Goal: Information Seeking & Learning: Learn about a topic

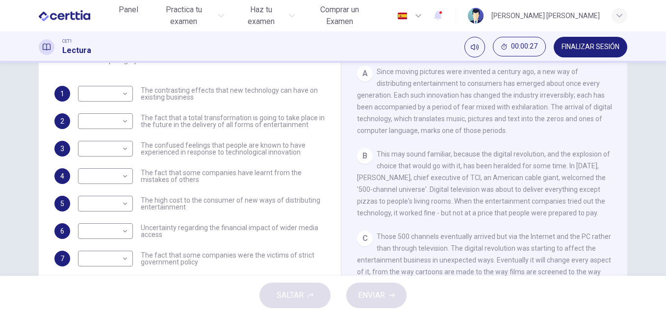
scroll to position [158, 0]
click at [615, 127] on div "CLIC PARA ZOOM Clic para zoom A Since moving pictures were invented a century a…" at bounding box center [491, 165] width 268 height 298
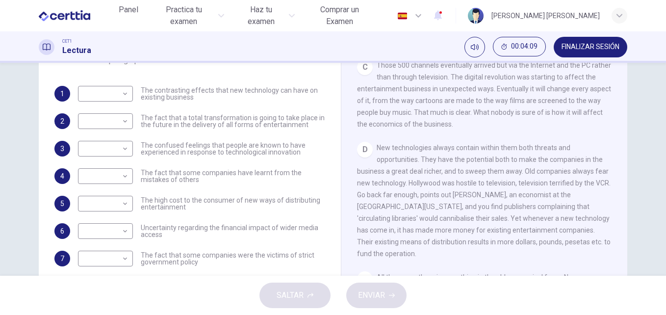
scroll to position [329, 0]
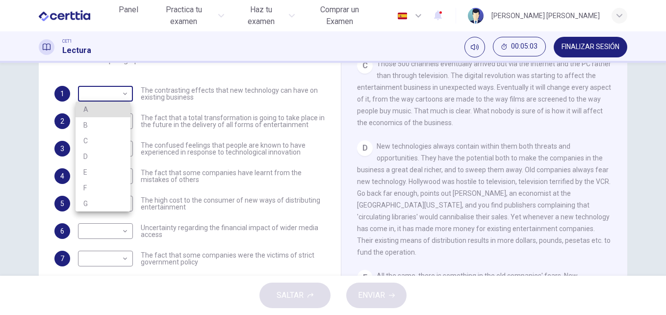
click at [125, 96] on body "Este sitio utiliza cookies, como se explica en nuestra Política de Privacidad .…" at bounding box center [333, 157] width 666 height 315
click at [114, 136] on li "C" at bounding box center [103, 141] width 55 height 16
type input "*"
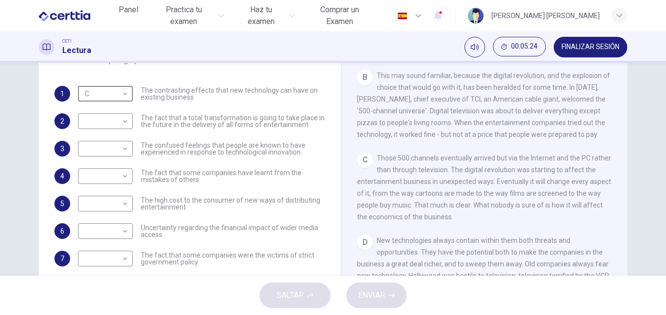
scroll to position [233, 0]
click at [126, 124] on body "Este sitio utiliza cookies, como se explica en nuestra Política de Privacidad .…" at bounding box center [333, 157] width 666 height 315
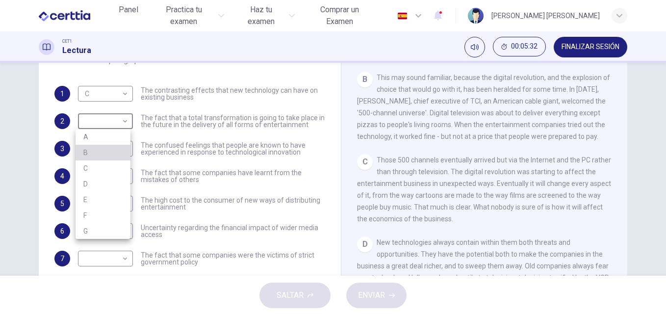
click at [110, 152] on li "B" at bounding box center [103, 153] width 55 height 16
type input "*"
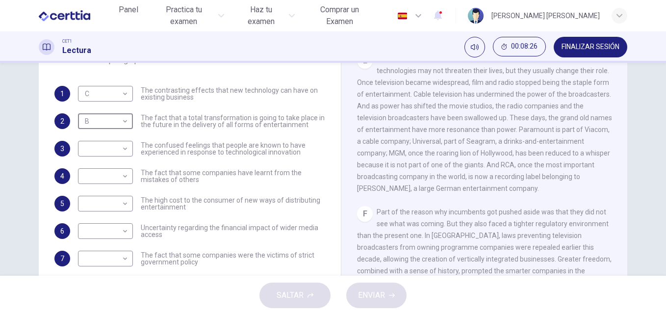
scroll to position [544, 0]
click at [126, 149] on body "Este sitio utiliza cookies, como se explica en nuestra Política de Privacidad .…" at bounding box center [333, 157] width 666 height 315
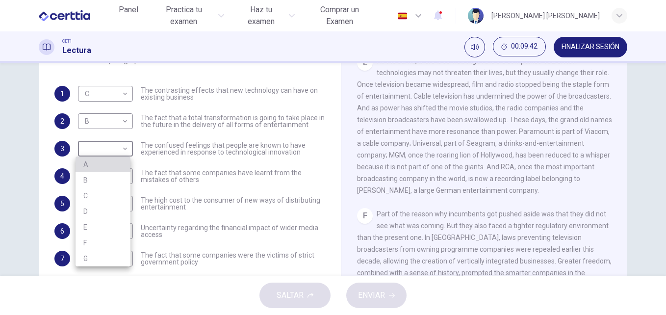
click at [116, 159] on li "A" at bounding box center [103, 164] width 55 height 16
type input "*"
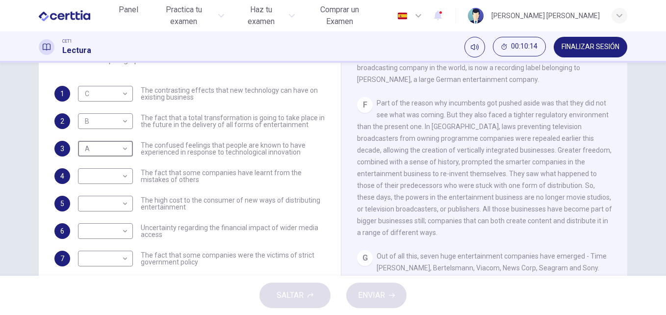
scroll to position [653, 0]
click at [124, 257] on body "Este sitio utiliza cookies, como se explica en nuestra Política de Privacidad .…" at bounding box center [333, 157] width 666 height 315
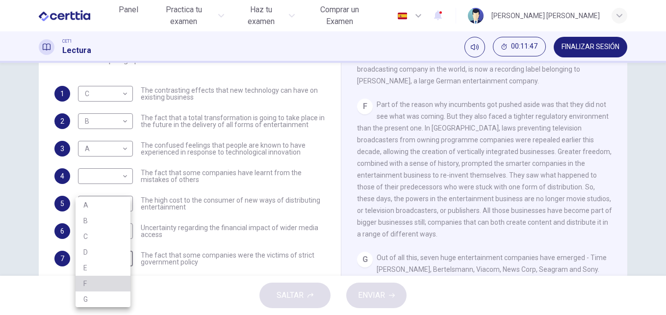
click at [91, 282] on li "F" at bounding box center [103, 284] width 55 height 16
type input "*"
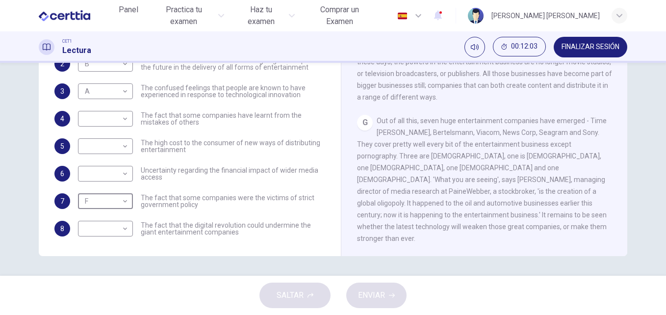
scroll to position [751, 0]
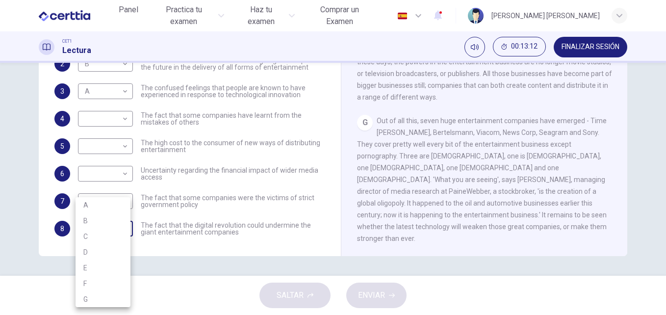
click at [126, 231] on body "Este sitio utiliza cookies, como se explica en nuestra Política de Privacidad .…" at bounding box center [333, 157] width 666 height 315
click at [90, 303] on li "G" at bounding box center [103, 299] width 55 height 16
type input "*"
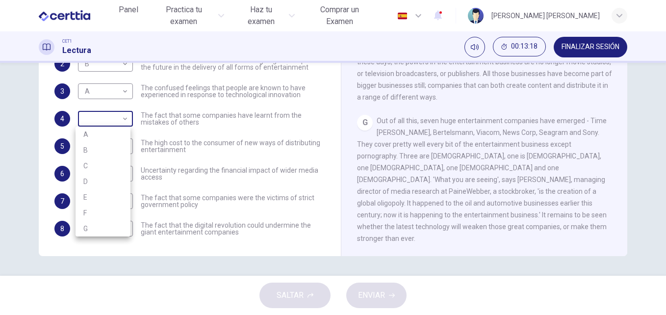
click at [120, 115] on body "Este sitio utiliza cookies, como se explica en nuestra Política de Privacidad .…" at bounding box center [333, 157] width 666 height 315
drag, startPoint x: 663, startPoint y: 180, endPoint x: 661, endPoint y: 144, distance: 36.3
click at [661, 144] on div at bounding box center [333, 157] width 666 height 315
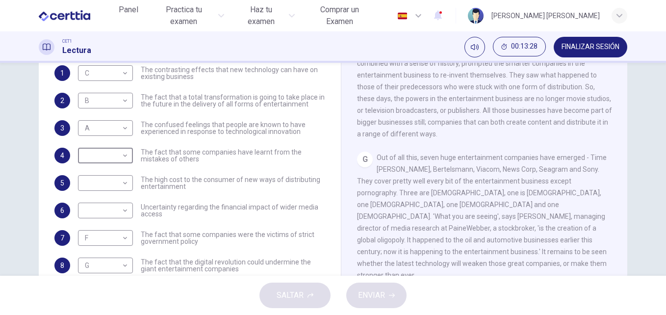
scroll to position [129, 0]
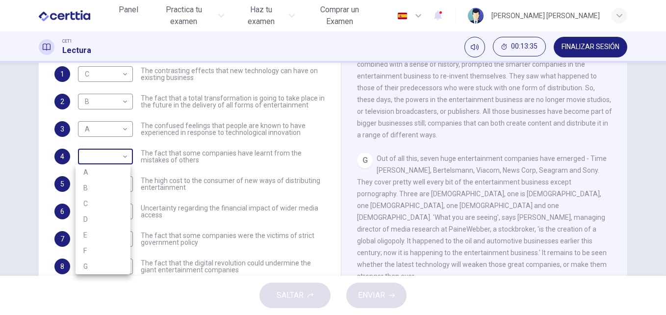
click at [125, 156] on body "Este sitio utiliza cookies, como se explica en nuestra Política de Privacidad .…" at bounding box center [333, 157] width 666 height 315
click at [95, 236] on li "E" at bounding box center [103, 235] width 55 height 16
type input "*"
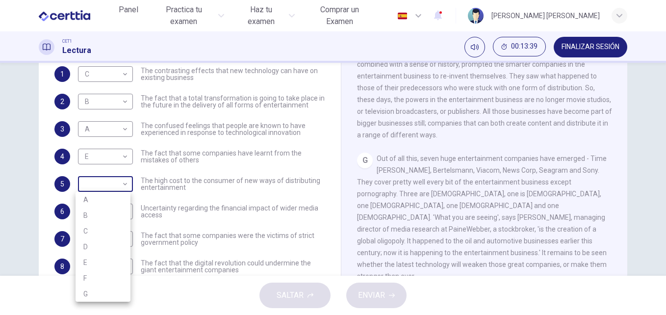
click at [126, 186] on body "Este sitio utiliza cookies, como se explica en nuestra Política de Privacidad .…" at bounding box center [333, 157] width 666 height 315
click at [103, 250] on li "D" at bounding box center [103, 247] width 55 height 16
type input "*"
click at [123, 208] on body "Este sitio utiliza cookies, como se explica en nuestra Política de Privacidad .…" at bounding box center [333, 157] width 666 height 315
click at [106, 244] on li "D" at bounding box center [103, 252] width 55 height 16
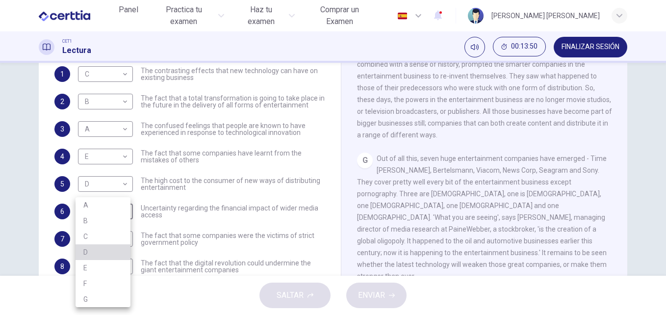
type input "*"
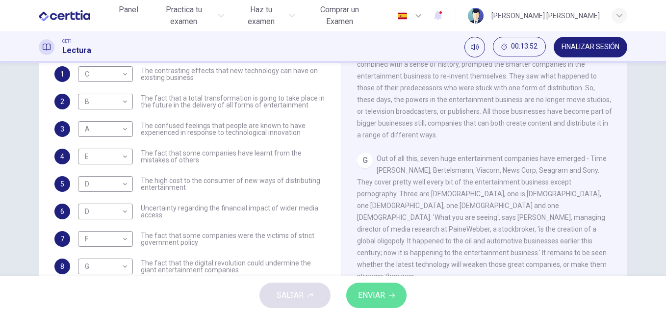
click at [366, 305] on button "ENVIAR" at bounding box center [376, 294] width 60 height 25
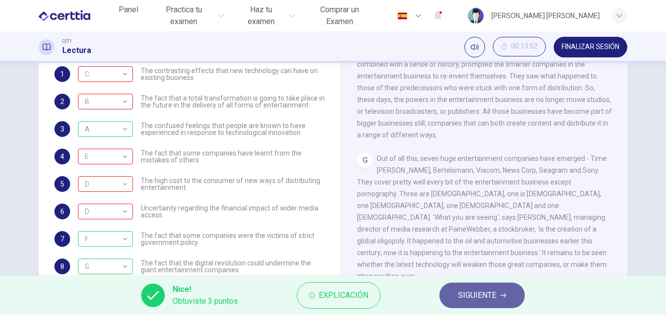
click at [472, 297] on span "SIGUIENTE" at bounding box center [477, 295] width 38 height 14
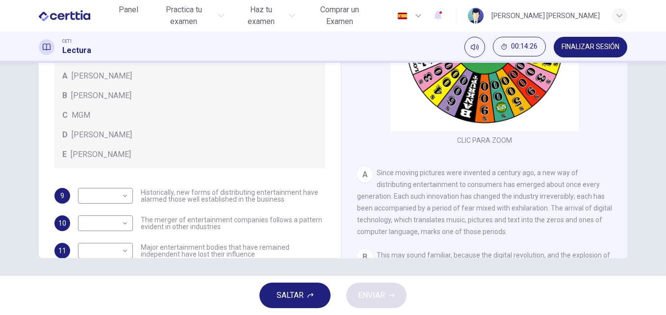
scroll to position [167, 0]
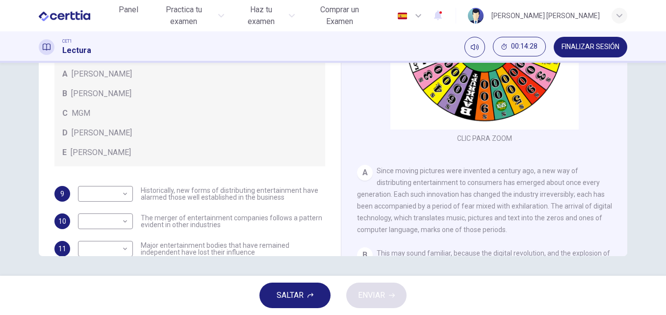
click at [623, 69] on div "Wheel of Fortune CLIC PARA ZOOM Clic para zoom A Since moving pictures were inv…" at bounding box center [484, 93] width 286 height 356
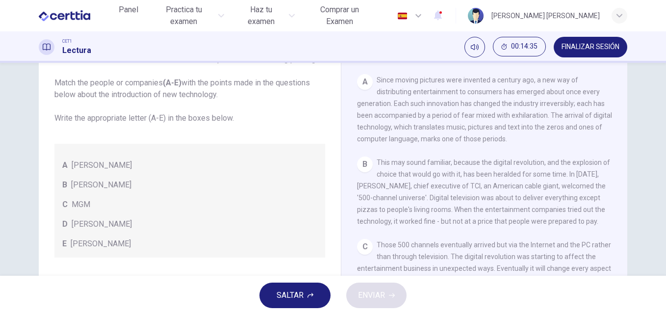
scroll to position [184, 0]
drag, startPoint x: 324, startPoint y: 134, endPoint x: 326, endPoint y: 147, distance: 12.3
click at [326, 147] on div "Preguntas 9 - 12 The writer refers to various individuals and companies in the …" at bounding box center [190, 181] width 286 height 331
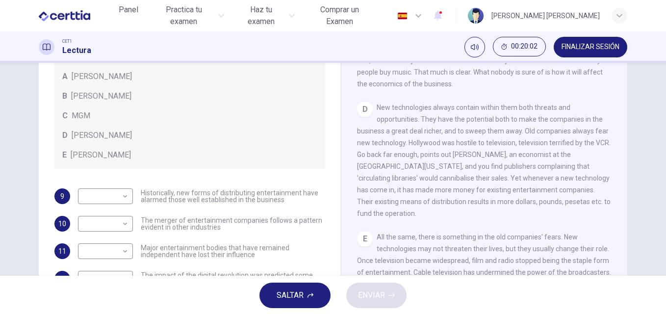
scroll to position [118, 0]
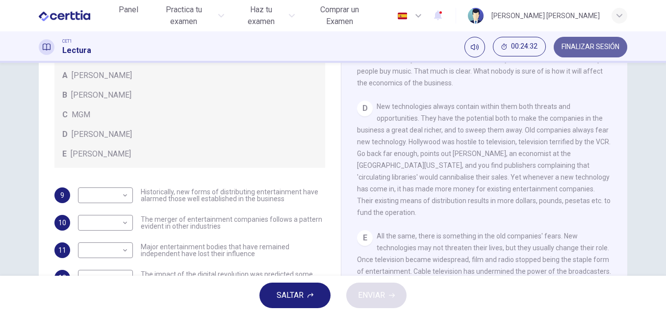
click at [608, 44] on span "FINALIZAR SESIÓN" at bounding box center [590, 47] width 58 height 8
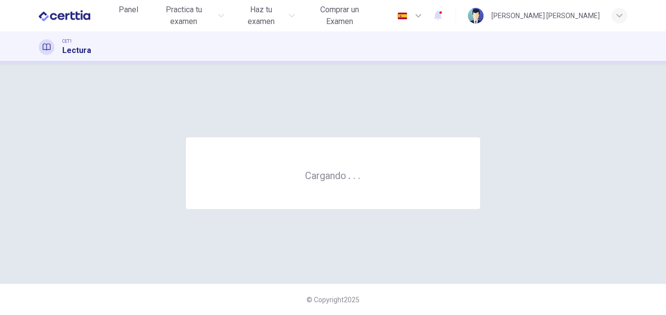
scroll to position [0, 0]
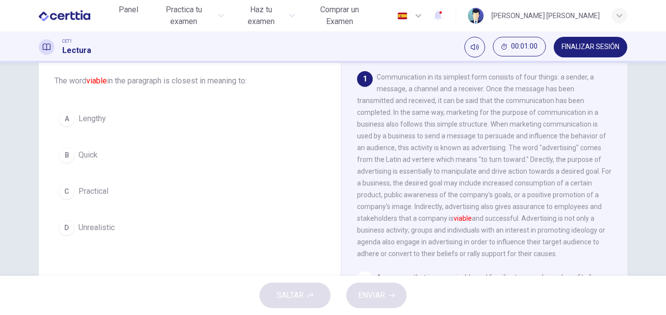
scroll to position [56, 0]
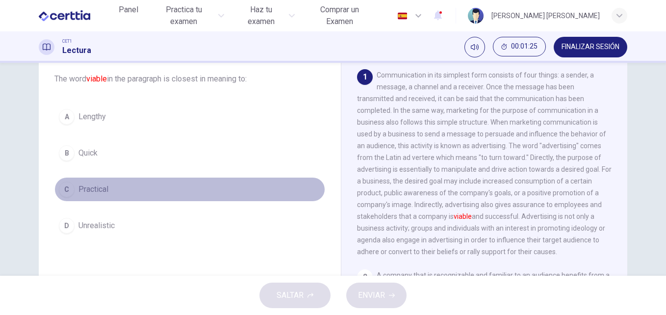
click at [65, 190] on div "C" at bounding box center [67, 189] width 16 height 16
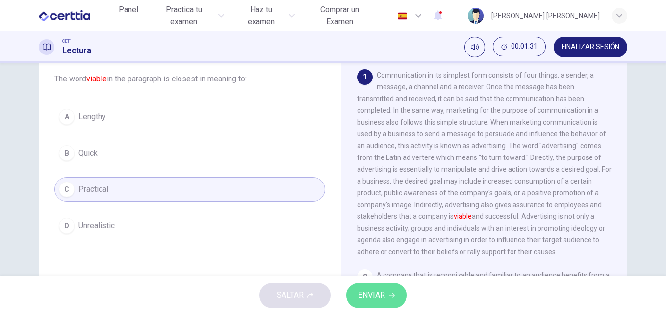
click at [371, 290] on span "ENVIAR" at bounding box center [371, 295] width 27 height 14
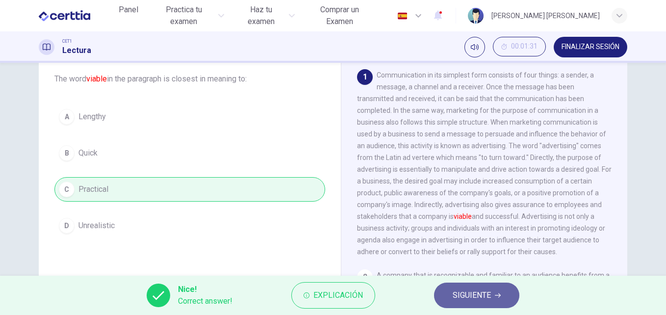
click at [491, 296] on button "SIGUIENTE" at bounding box center [476, 294] width 85 height 25
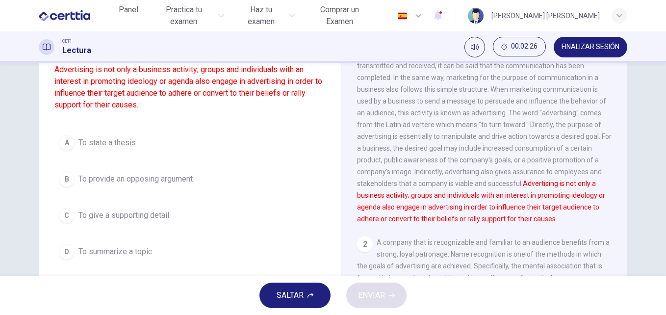
scroll to position [90, 0]
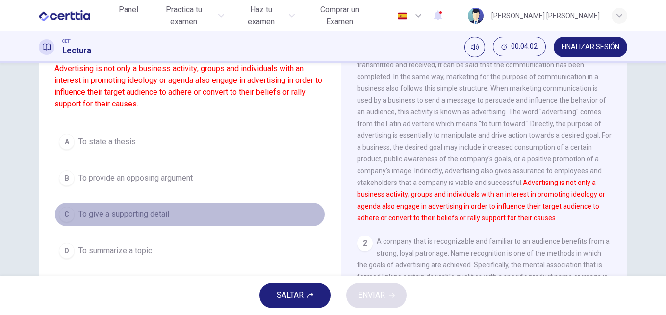
click at [158, 216] on span "To give a supporting detail" at bounding box center [123, 214] width 91 height 12
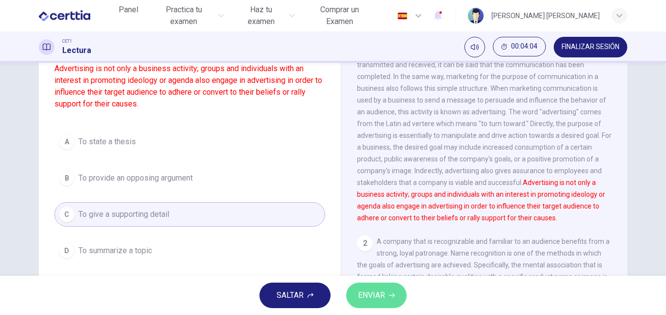
click at [391, 296] on icon "button" at bounding box center [392, 295] width 6 height 6
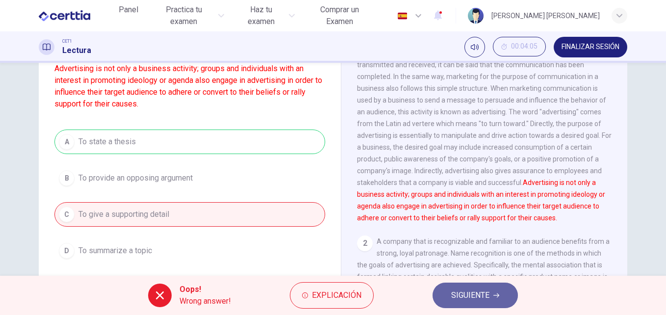
click at [456, 295] on span "SIGUIENTE" at bounding box center [470, 295] width 38 height 14
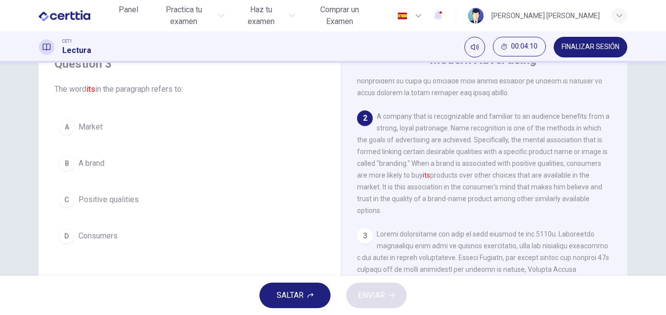
scroll to position [41, 0]
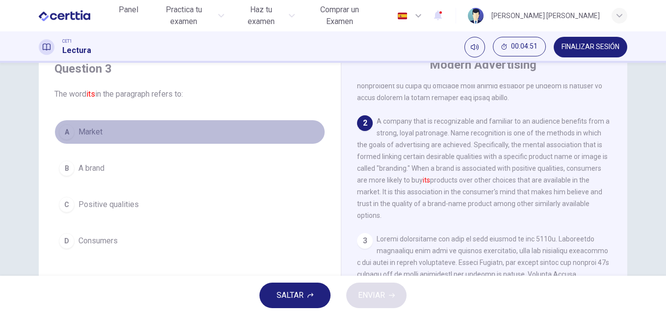
click at [97, 134] on span "Market" at bounding box center [90, 132] width 24 height 12
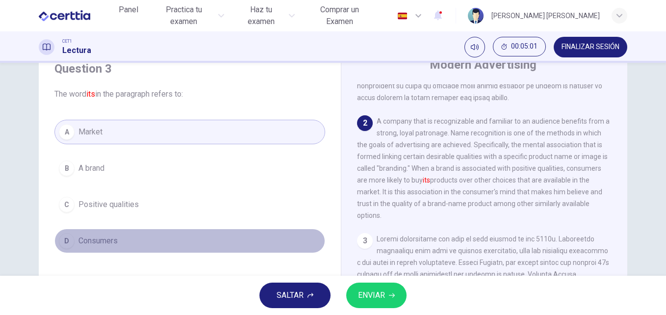
click at [117, 243] on button "D Consumers" at bounding box center [189, 241] width 271 height 25
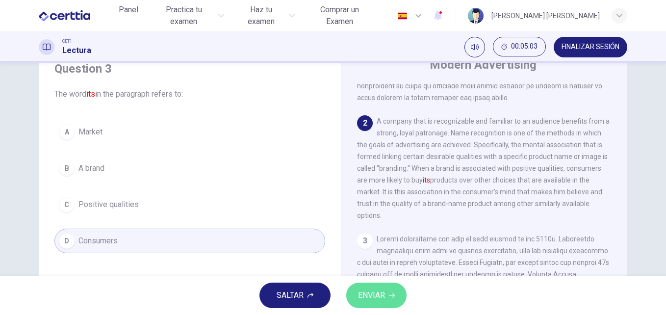
click at [366, 299] on span "ENVIAR" at bounding box center [371, 295] width 27 height 14
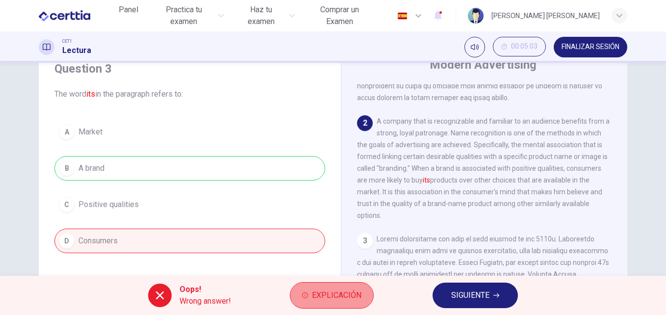
click at [338, 302] on span "Explicación" at bounding box center [337, 295] width 50 height 14
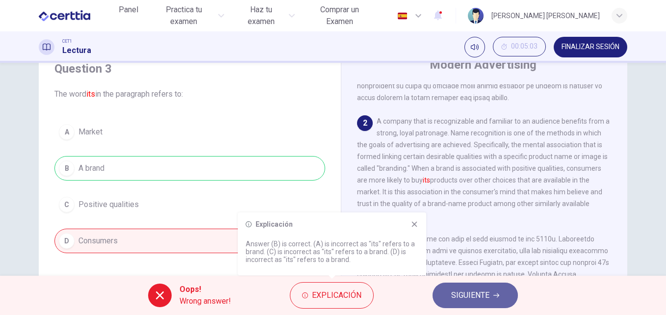
click at [484, 301] on span "SIGUIENTE" at bounding box center [470, 295] width 38 height 14
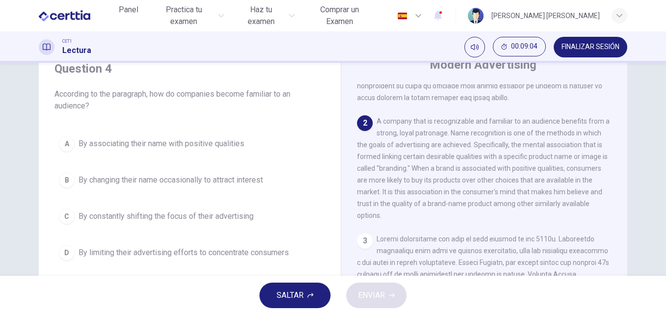
click at [141, 141] on span "By associating their name with positive qualities" at bounding box center [161, 144] width 166 height 12
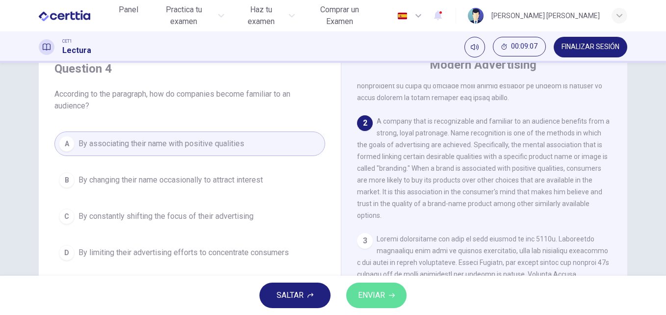
click at [376, 302] on button "ENVIAR" at bounding box center [376, 294] width 60 height 25
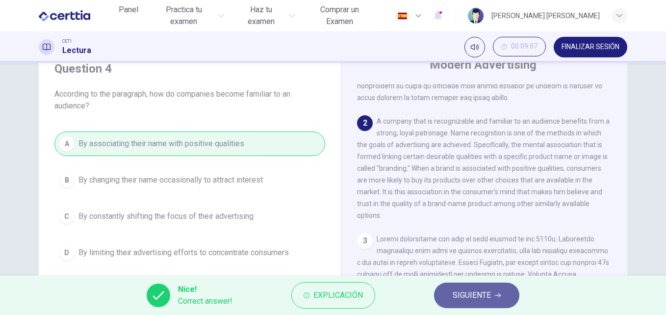
click at [466, 302] on span "SIGUIENTE" at bounding box center [472, 295] width 38 height 14
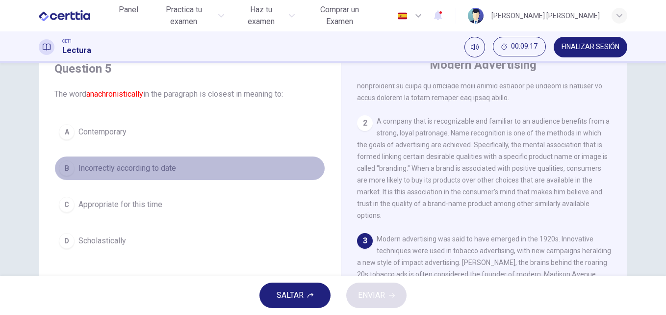
click at [100, 177] on button "B Incorrectly according to date" at bounding box center [189, 168] width 271 height 25
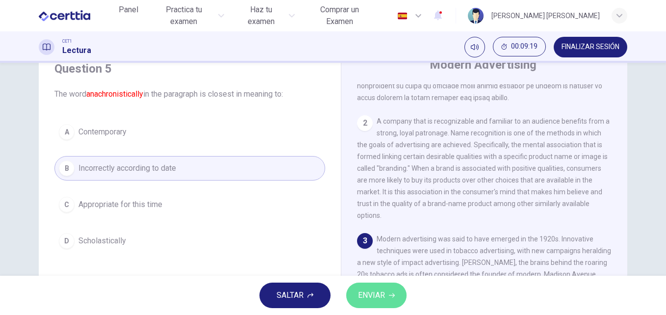
click at [379, 298] on span "ENVIAR" at bounding box center [371, 295] width 27 height 14
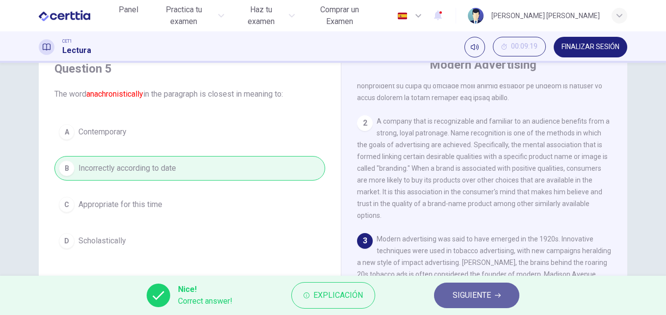
click at [453, 298] on span "SIGUIENTE" at bounding box center [472, 295] width 38 height 14
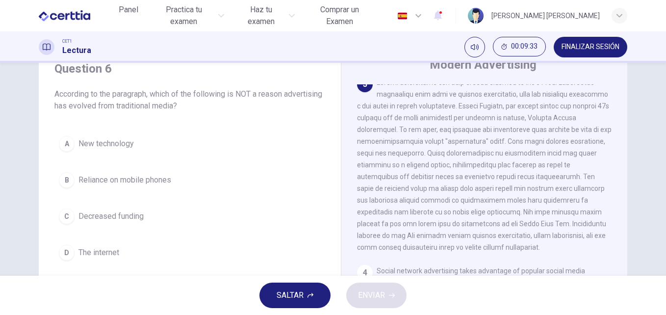
scroll to position [327, 0]
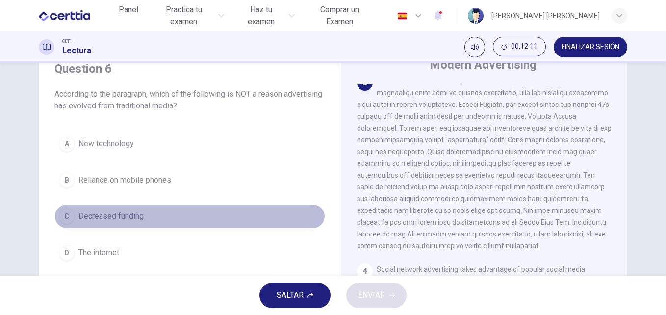
click at [131, 220] on span "Decreased funding" at bounding box center [110, 216] width 65 height 12
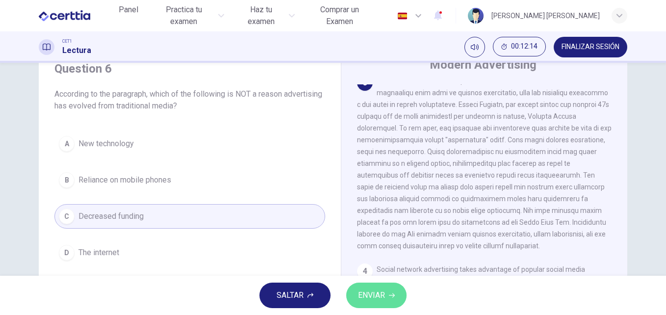
click at [371, 284] on button "ENVIAR" at bounding box center [376, 294] width 60 height 25
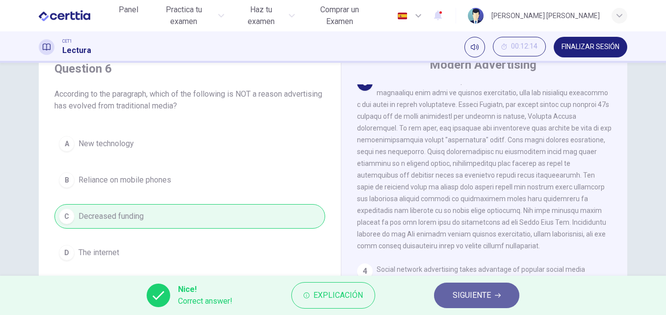
click at [469, 301] on span "SIGUIENTE" at bounding box center [472, 295] width 38 height 14
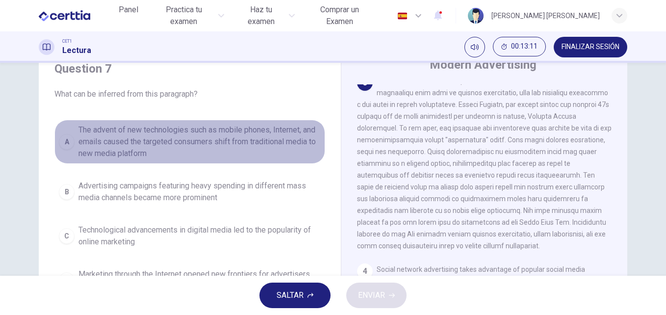
click at [188, 152] on span "The advent of new technologies such as mobile phones, Internet, and emails caus…" at bounding box center [199, 141] width 242 height 35
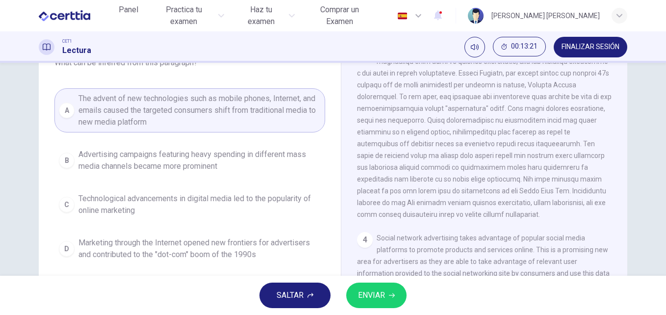
scroll to position [78, 0]
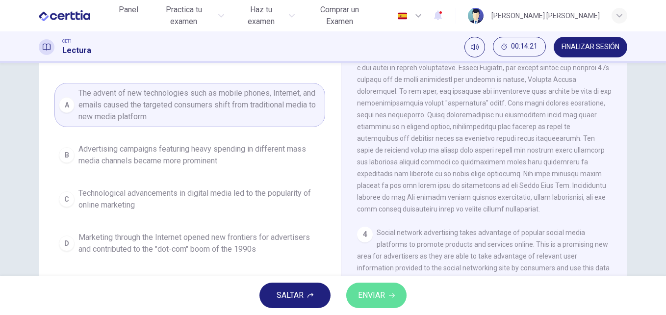
click at [390, 297] on icon "button" at bounding box center [392, 295] width 6 height 6
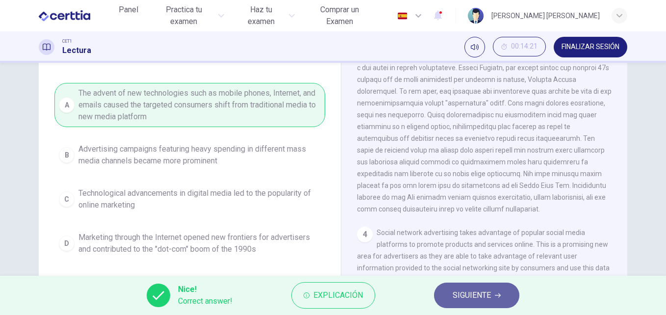
click at [460, 295] on span "SIGUIENTE" at bounding box center [472, 295] width 38 height 14
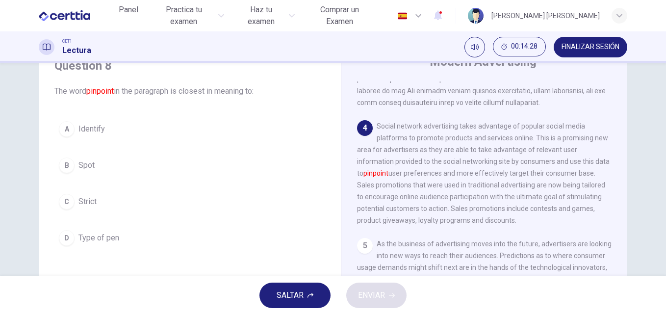
scroll to position [45, 0]
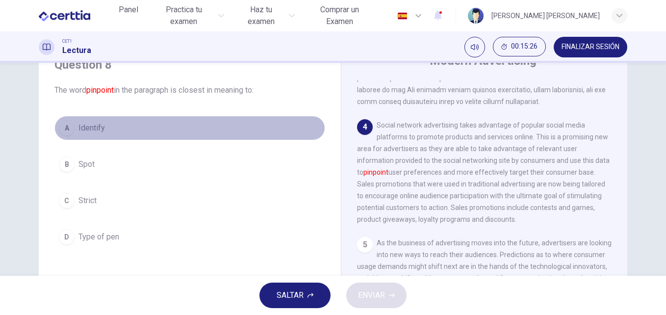
click at [91, 121] on button "A Identify" at bounding box center [189, 128] width 271 height 25
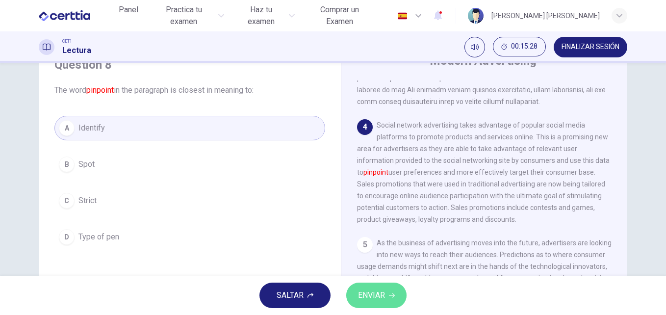
click at [376, 297] on span "ENVIAR" at bounding box center [371, 295] width 27 height 14
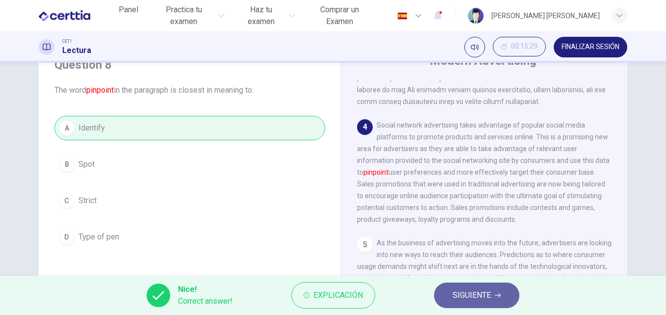
click at [482, 298] on span "SIGUIENTE" at bounding box center [472, 295] width 38 height 14
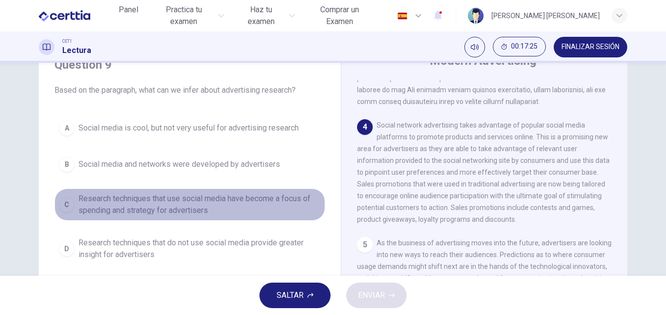
click at [250, 204] on span "Research techniques that use social media have become a focus of spending and s…" at bounding box center [199, 205] width 242 height 24
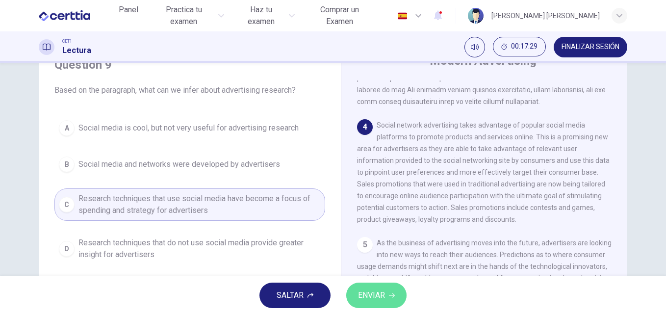
click at [384, 289] on span "ENVIAR" at bounding box center [371, 295] width 27 height 14
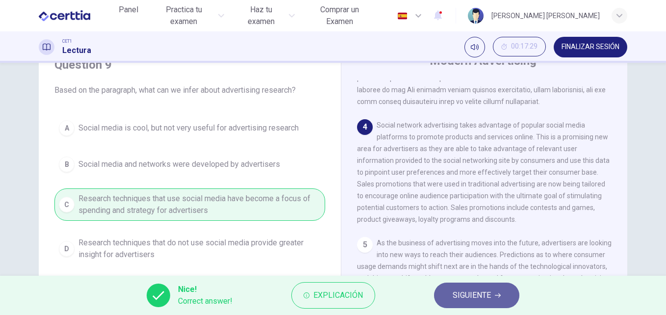
click at [508, 291] on button "SIGUIENTE" at bounding box center [476, 294] width 85 height 25
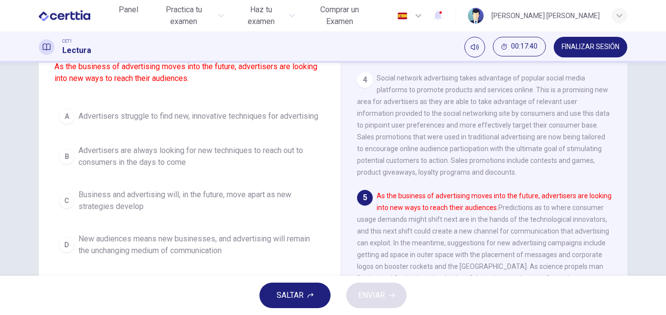
scroll to position [93, 0]
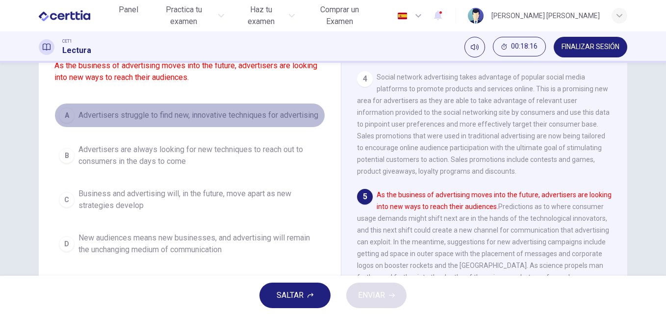
click at [271, 121] on span "Advertisers struggle to find new, innovative techniques for advertising" at bounding box center [198, 115] width 240 height 12
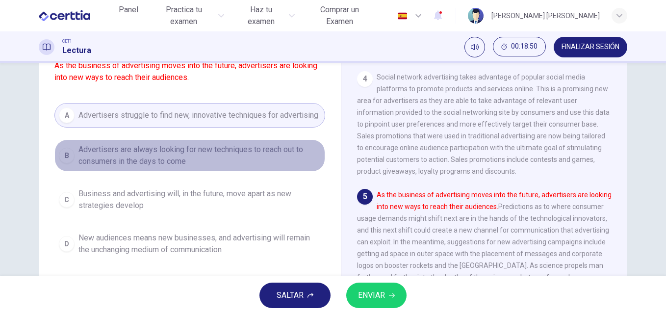
click at [158, 167] on span "Advertisers are always looking for new techniques to reach out to consumers in …" at bounding box center [199, 156] width 242 height 24
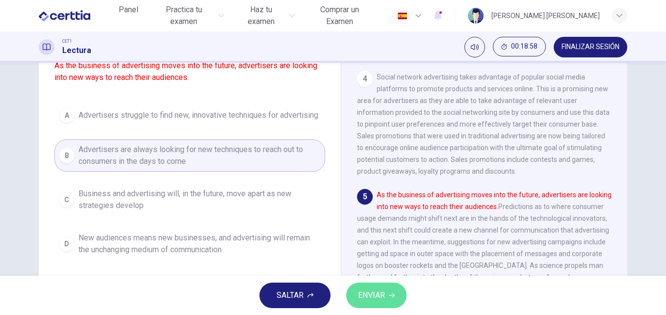
click at [387, 304] on button "ENVIAR" at bounding box center [376, 294] width 60 height 25
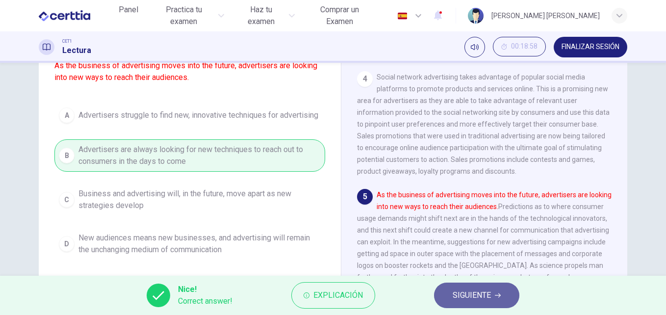
click at [470, 295] on span "SIGUIENTE" at bounding box center [472, 295] width 38 height 14
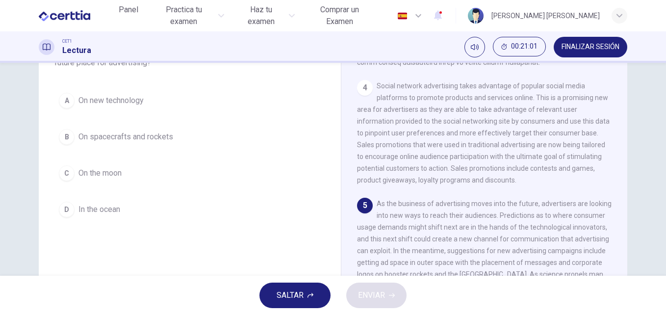
scroll to position [82, 0]
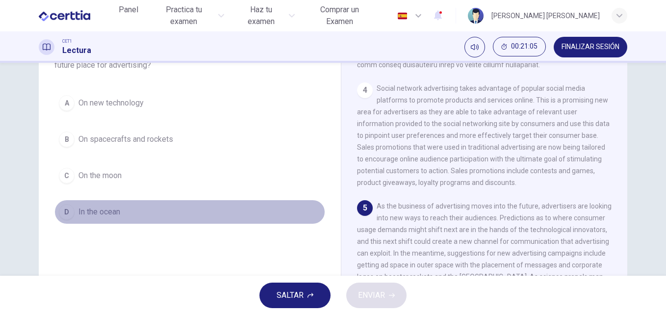
click at [101, 210] on span "In the ocean" at bounding box center [99, 212] width 42 height 12
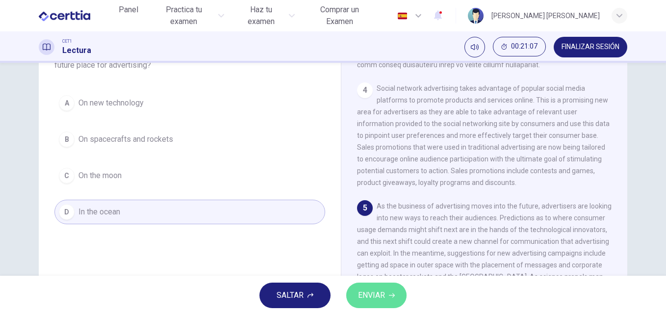
click at [382, 292] on span "ENVIAR" at bounding box center [371, 295] width 27 height 14
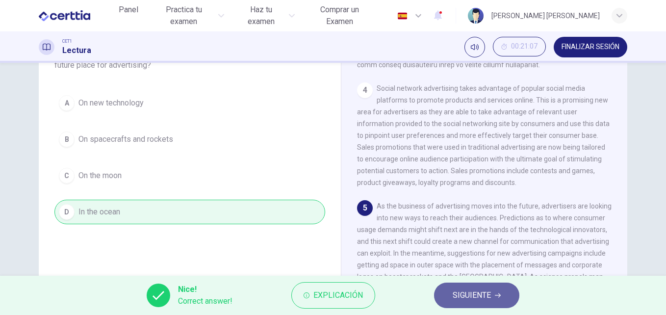
click at [468, 298] on span "SIGUIENTE" at bounding box center [472, 295] width 38 height 14
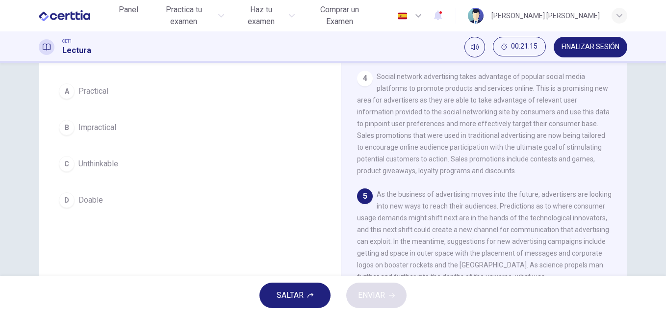
scroll to position [84, 0]
click at [622, 261] on div "Modern Advertising 1 2 A company that is recognizable and familiar to an audien…" at bounding box center [484, 176] width 286 height 356
drag, startPoint x: 622, startPoint y: 261, endPoint x: 632, endPoint y: 229, distance: 32.9
click at [624, 286] on div "Panel Practica tu examen Haz tu examen Comprar un Examen Español ** ​ [PERSON_N…" at bounding box center [333, 157] width 666 height 315
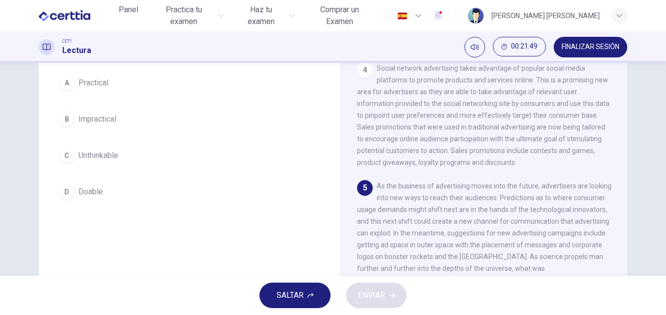
scroll to position [88, 0]
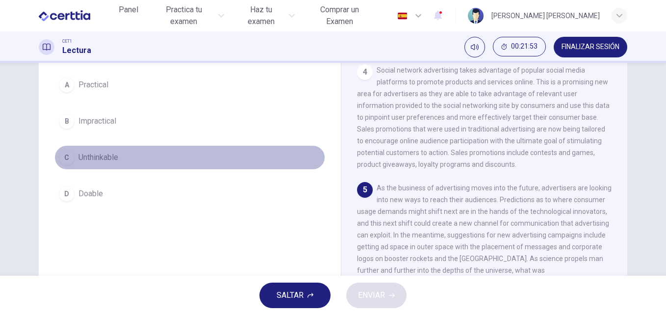
click at [118, 155] on button "C Unthinkable" at bounding box center [189, 157] width 271 height 25
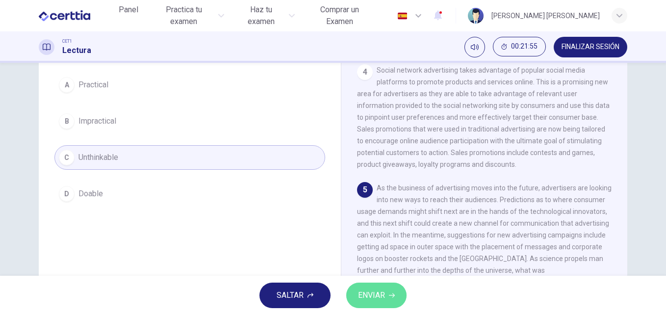
click at [379, 291] on span "ENVIAR" at bounding box center [371, 295] width 27 height 14
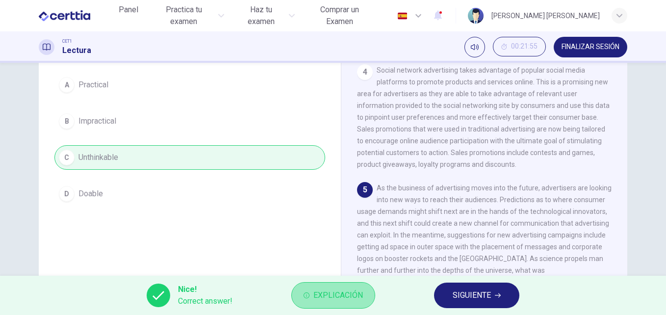
click at [335, 307] on button "Explicación" at bounding box center [333, 295] width 84 height 26
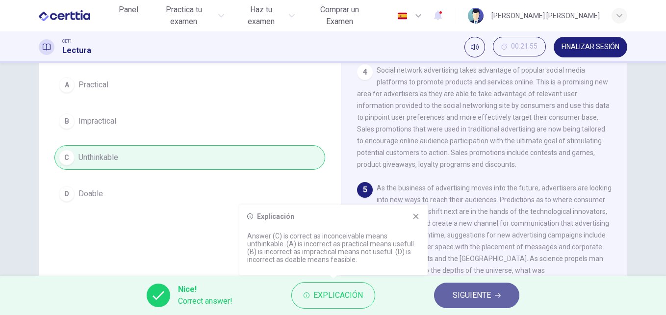
click at [467, 291] on span "SIGUIENTE" at bounding box center [472, 295] width 38 height 14
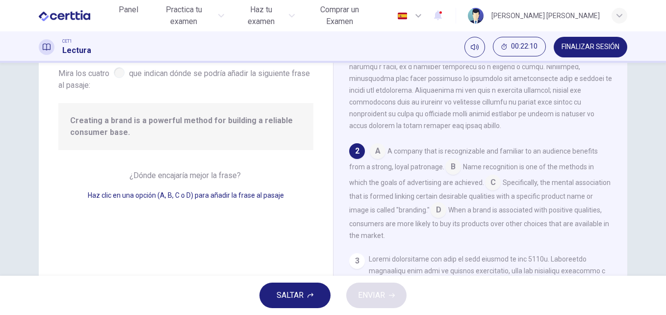
scroll to position [61, 0]
click at [446, 217] on input at bounding box center [439, 210] width 16 height 16
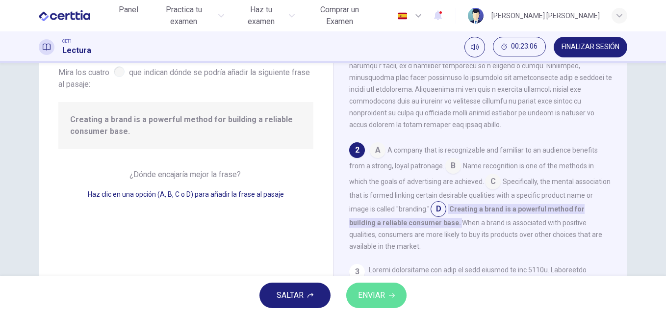
click at [385, 292] on button "ENVIAR" at bounding box center [376, 294] width 60 height 25
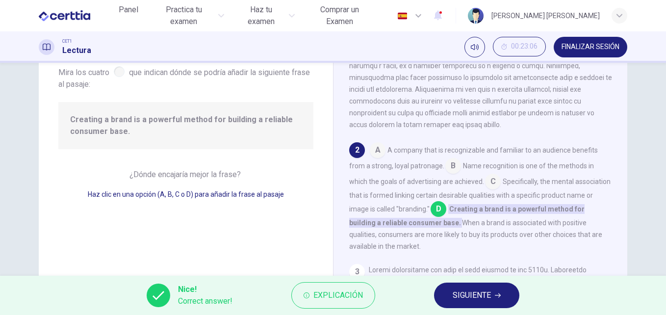
click at [483, 294] on span "SIGUIENTE" at bounding box center [472, 295] width 38 height 14
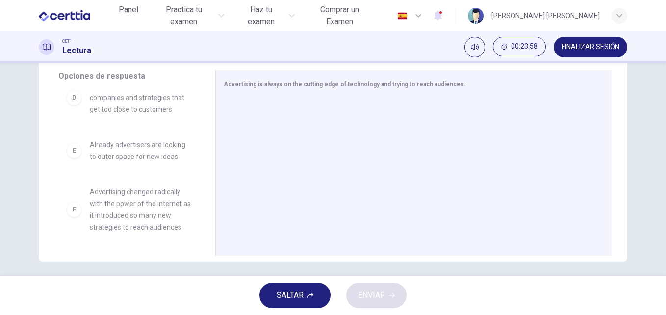
scroll to position [206, 0]
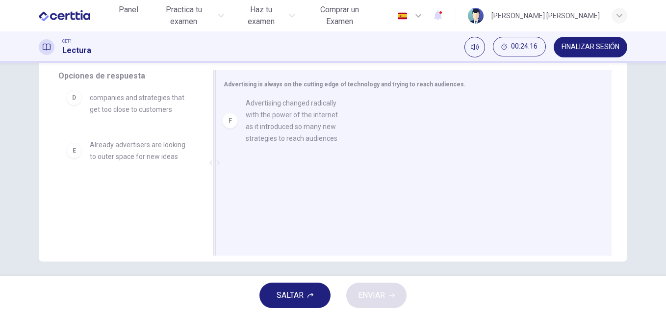
drag, startPoint x: 148, startPoint y: 210, endPoint x: 314, endPoint y: 117, distance: 190.6
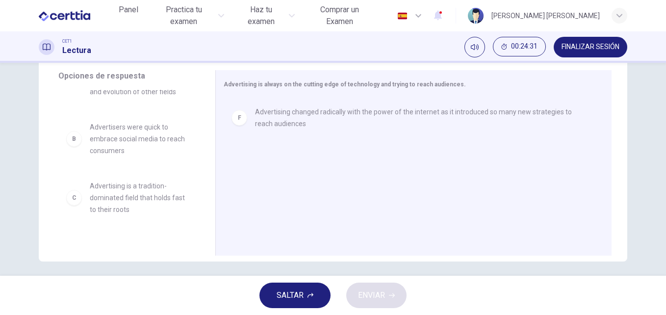
scroll to position [0, 0]
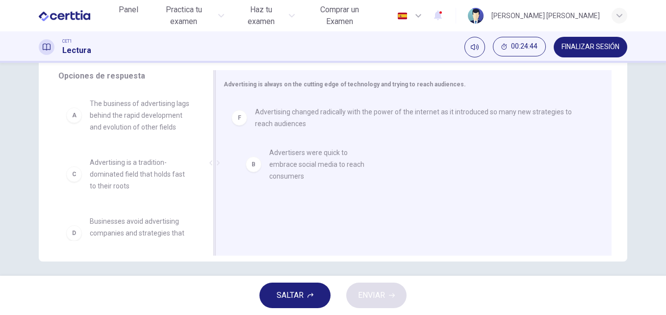
drag, startPoint x: 112, startPoint y: 191, endPoint x: 301, endPoint y: 168, distance: 190.7
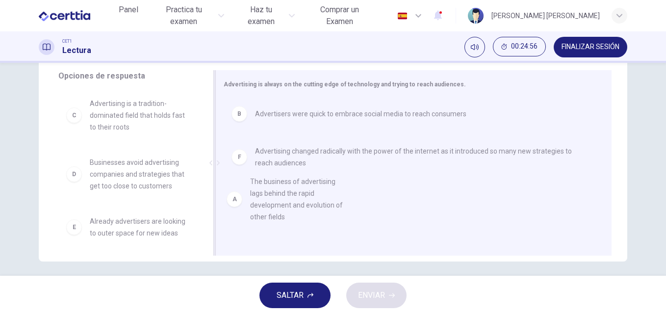
scroll to position [2, 0]
drag, startPoint x: 135, startPoint y: 127, endPoint x: 314, endPoint y: 211, distance: 197.9
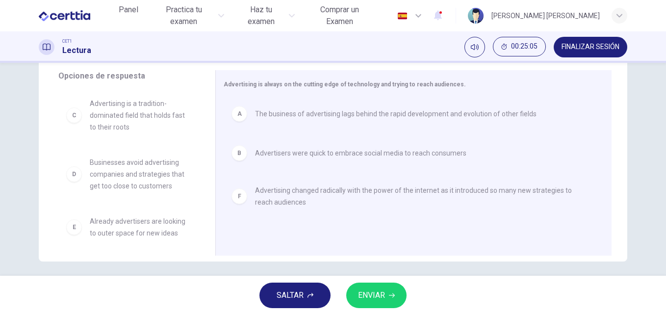
scroll to position [6, 0]
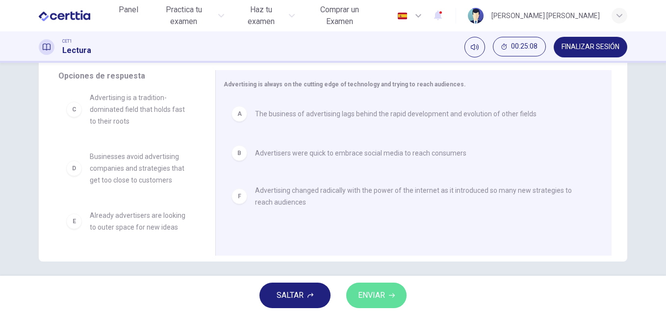
click at [368, 295] on span "ENVIAR" at bounding box center [371, 295] width 27 height 14
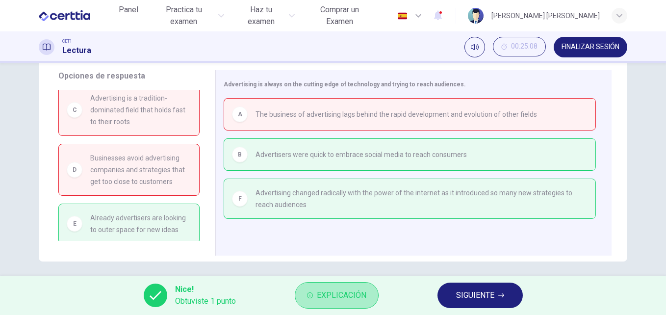
click at [368, 295] on button "Explicación" at bounding box center [337, 295] width 84 height 26
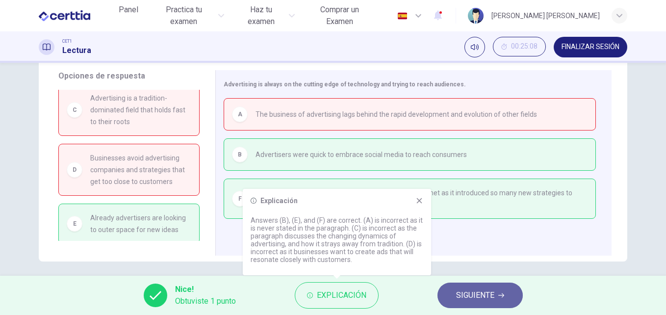
click at [460, 293] on span "SIGUIENTE" at bounding box center [475, 295] width 38 height 14
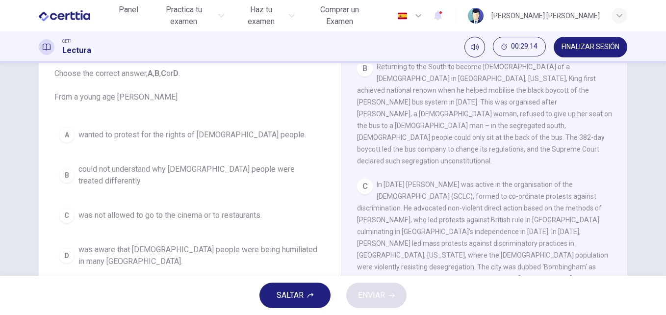
scroll to position [376, 0]
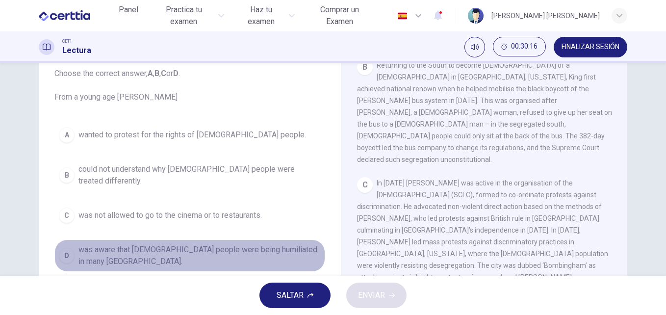
click at [178, 244] on span "was aware that [DEMOGRAPHIC_DATA] people were being humiliated in many [GEOGRAP…" at bounding box center [199, 256] width 242 height 24
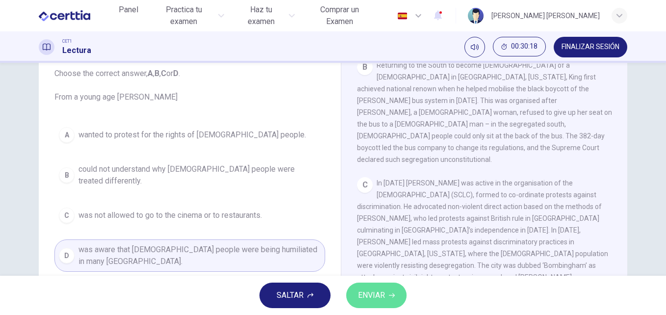
click at [381, 295] on span "ENVIAR" at bounding box center [371, 295] width 27 height 14
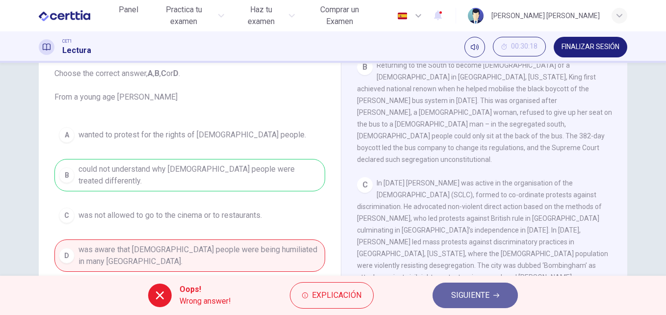
click at [490, 296] on button "SIGUIENTE" at bounding box center [474, 294] width 85 height 25
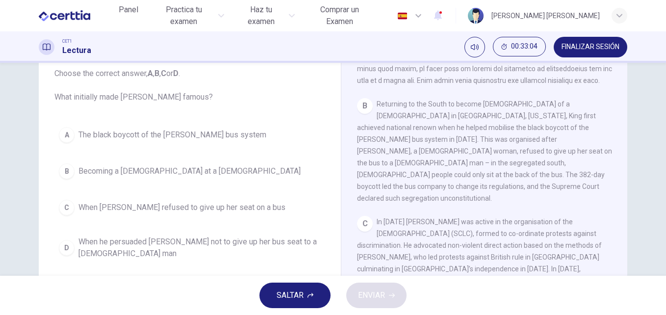
scroll to position [311, 0]
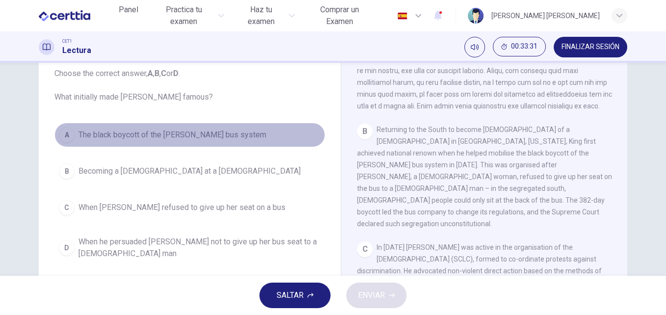
click at [186, 138] on span "The black boycott of the [PERSON_NAME] bus system" at bounding box center [172, 135] width 188 height 12
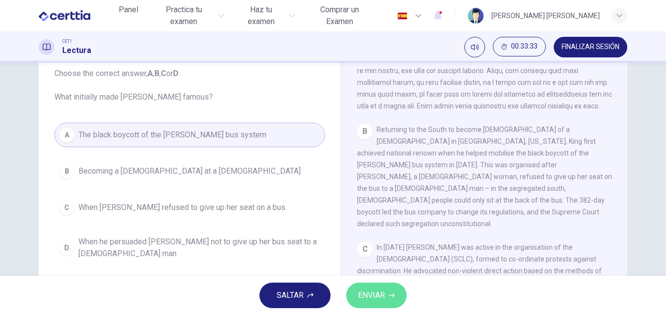
click at [383, 295] on span "ENVIAR" at bounding box center [371, 295] width 27 height 14
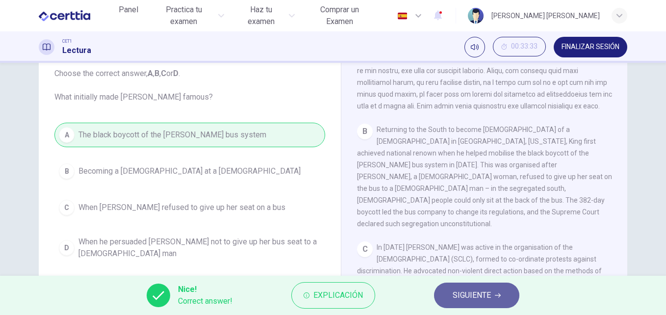
click at [466, 296] on span "SIGUIENTE" at bounding box center [472, 295] width 38 height 14
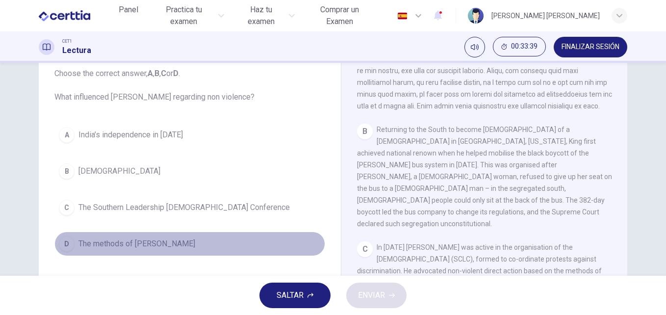
click at [119, 246] on span "The methods of [PERSON_NAME]" at bounding box center [136, 244] width 117 height 12
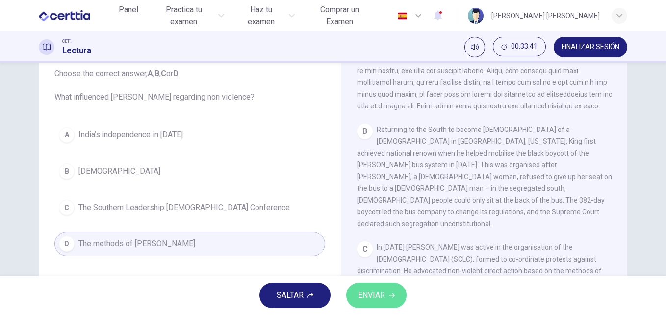
click at [370, 296] on span "ENVIAR" at bounding box center [371, 295] width 27 height 14
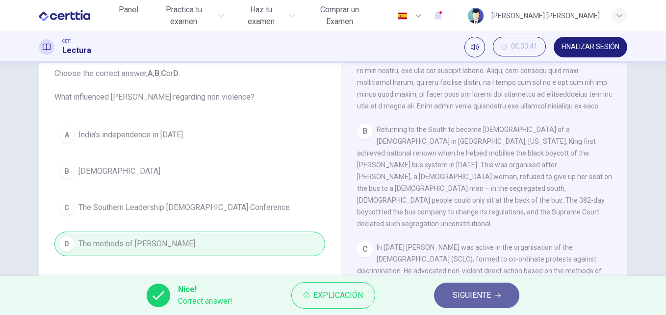
click at [449, 299] on button "SIGUIENTE" at bounding box center [476, 294] width 85 height 25
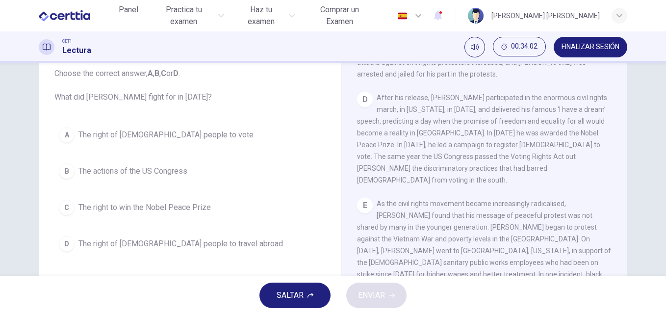
scroll to position [589, 0]
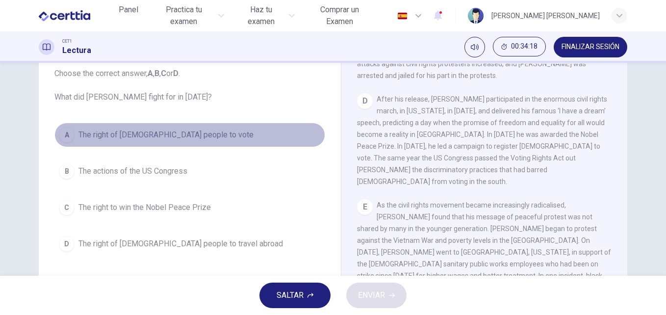
click at [181, 134] on span "The right of [DEMOGRAPHIC_DATA] people to vote" at bounding box center [165, 135] width 175 height 12
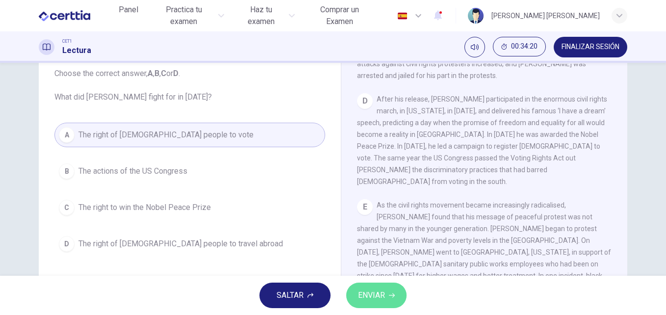
click at [382, 297] on span "ENVIAR" at bounding box center [371, 295] width 27 height 14
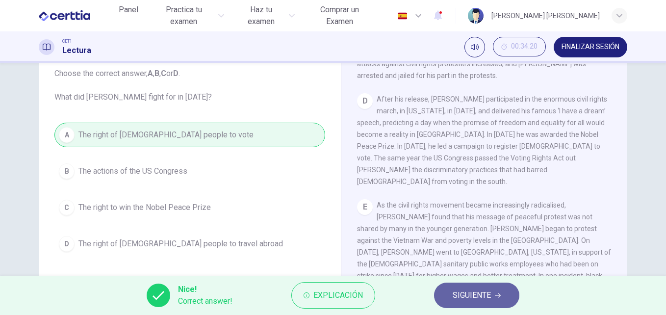
click at [462, 296] on span "SIGUIENTE" at bounding box center [472, 295] width 38 height 14
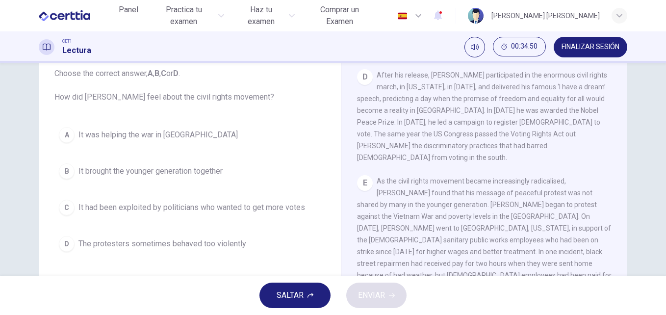
scroll to position [629, 0]
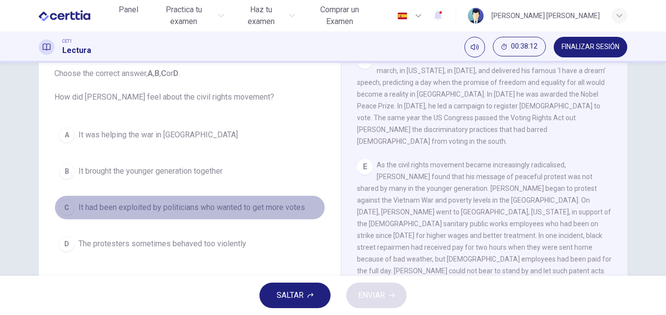
click at [191, 206] on span "It had been exploited by politicians who wanted to get more votes" at bounding box center [191, 208] width 227 height 12
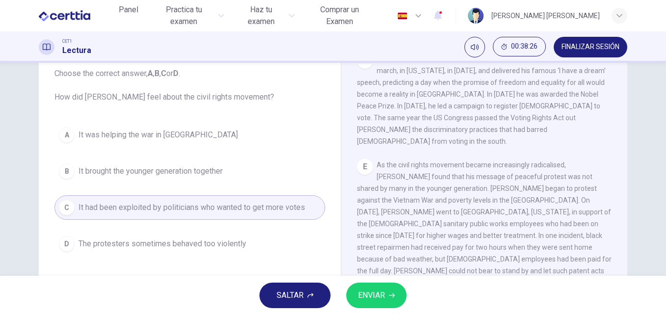
click at [375, 298] on span "ENVIAR" at bounding box center [371, 295] width 27 height 14
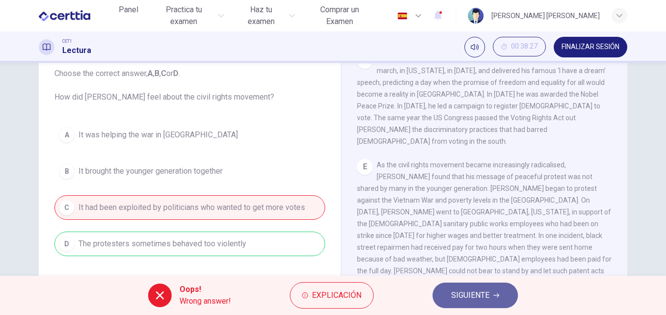
click at [481, 297] on span "SIGUIENTE" at bounding box center [470, 295] width 38 height 14
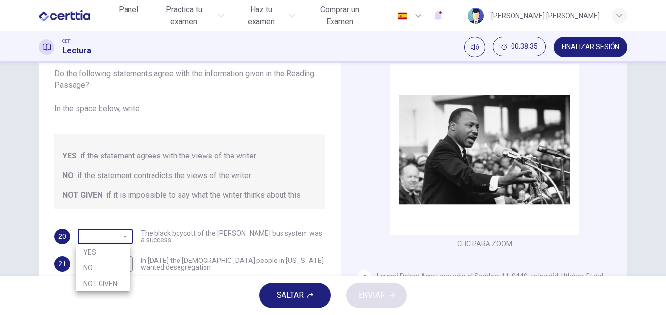
click at [122, 237] on body "Este sitio utiliza cookies, como se explica en nuestra Política de Privacidad .…" at bounding box center [333, 157] width 666 height 315
click at [110, 248] on li "YES" at bounding box center [103, 252] width 55 height 16
type input "***"
click at [350, 219] on div "[PERSON_NAME] CLIC PARA ZOOM Clic para zoom A B Returning to the South to becom…" at bounding box center [484, 199] width 286 height 356
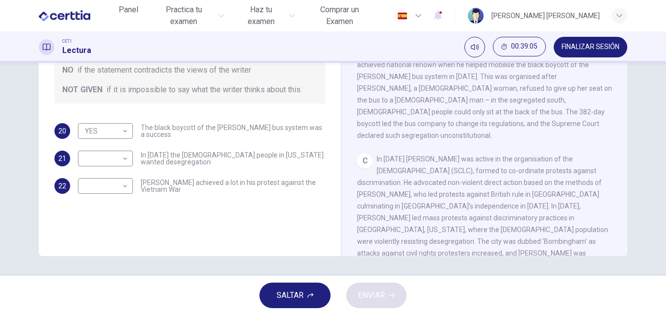
scroll to position [314, 0]
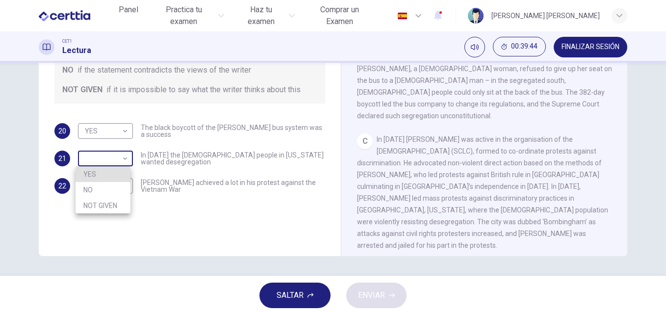
click at [122, 161] on body "Este sitio utiliza cookies, como se explica en nuestra Política de Privacidad .…" at bounding box center [333, 157] width 666 height 315
click at [117, 209] on li "NOT GIVEN" at bounding box center [103, 206] width 55 height 16
type input "*********"
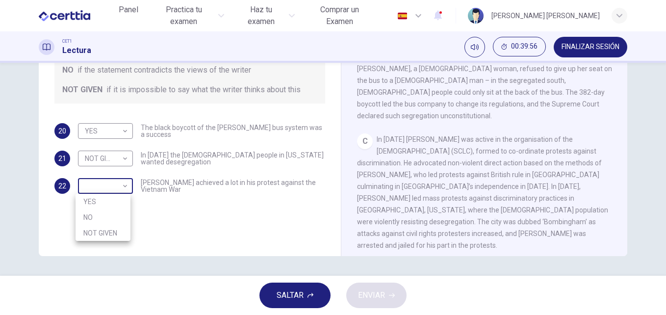
click at [125, 189] on body "Este sitio utiliza cookies, como se explica en nuestra Política de Privacidad .…" at bounding box center [333, 157] width 666 height 315
click at [121, 201] on li "YES" at bounding box center [103, 202] width 55 height 16
type input "***"
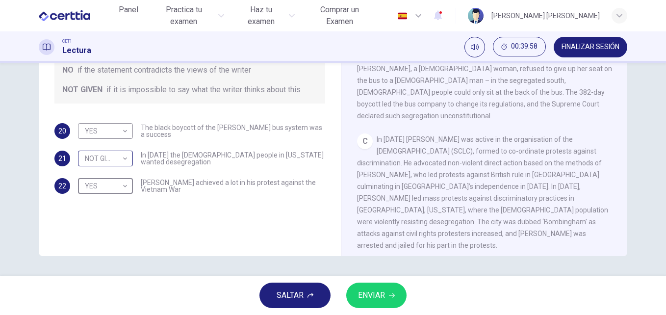
click at [129, 163] on body "Este sitio utiliza cookies, como se explica en nuestra Política de Privacidad .…" at bounding box center [333, 157] width 666 height 315
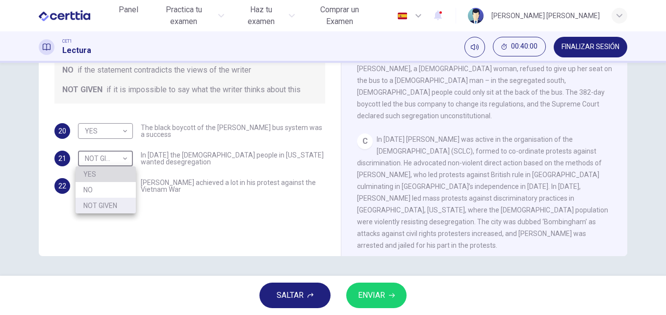
click at [125, 173] on li "YES" at bounding box center [106, 174] width 60 height 16
type input "***"
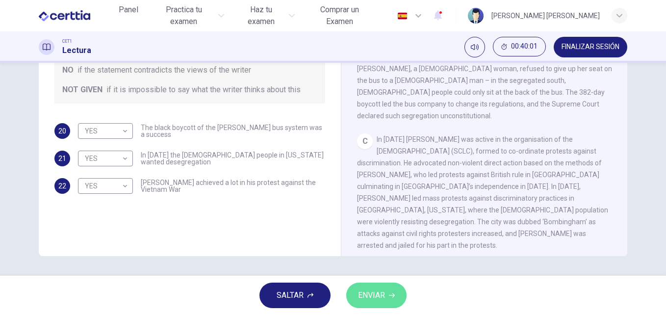
click at [381, 289] on span "ENVIAR" at bounding box center [371, 295] width 27 height 14
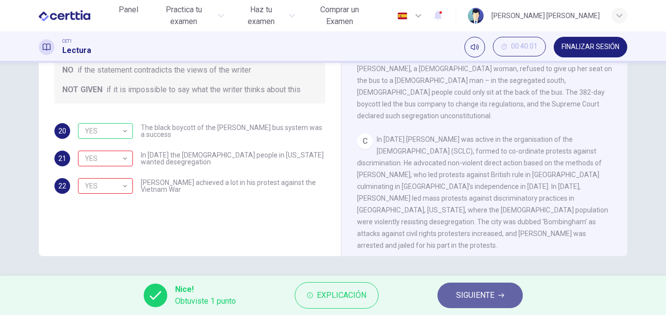
click at [480, 295] on span "SIGUIENTE" at bounding box center [475, 295] width 38 height 14
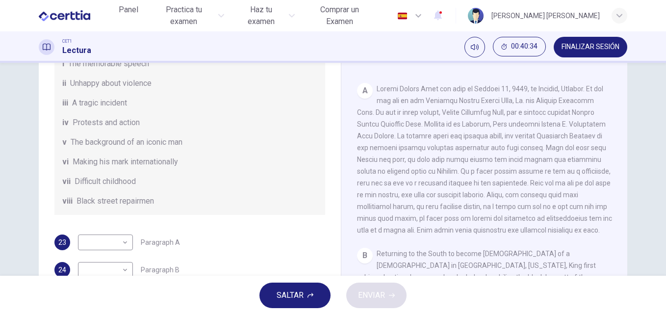
scroll to position [101, 0]
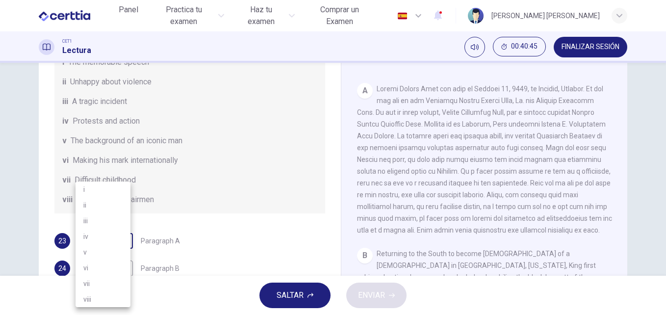
click at [126, 254] on body "Este sitio utiliza cookies, como se explica en nuestra Política de Privacidad .…" at bounding box center [333, 157] width 666 height 315
click at [112, 252] on li "v" at bounding box center [103, 252] width 55 height 16
type input "*"
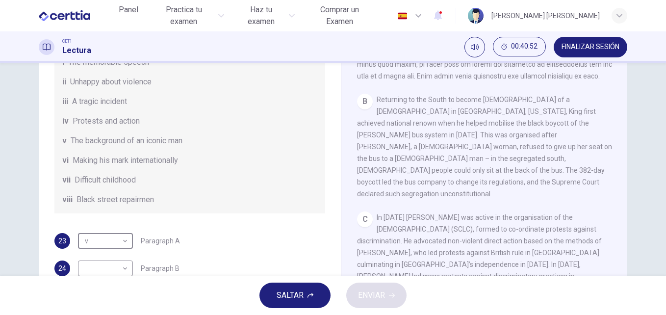
scroll to position [327, 0]
click at [137, 186] on div "vii Difficult childhood" at bounding box center [189, 180] width 255 height 12
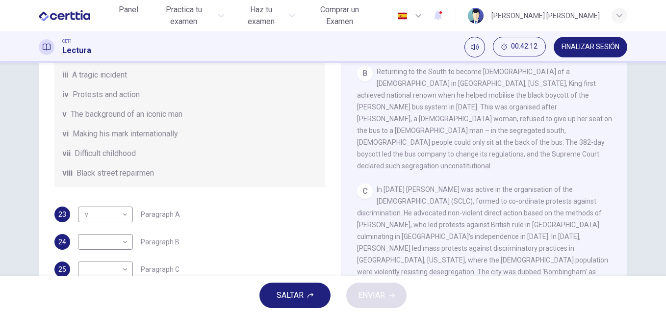
scroll to position [120, 0]
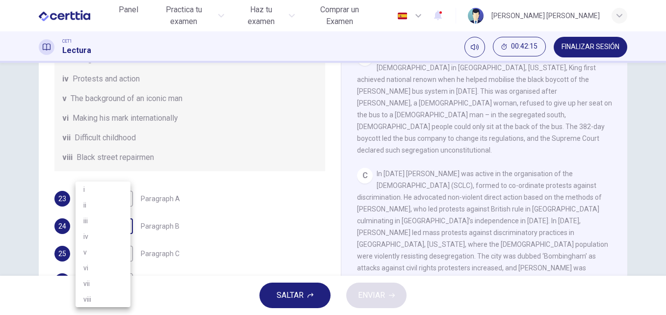
click at [125, 239] on body "Este sitio utiliza cookies, como se explica en nuestra Política de Privacidad .…" at bounding box center [333, 157] width 666 height 315
click at [111, 219] on li "iii" at bounding box center [103, 221] width 55 height 16
type input "***"
click at [625, 118] on div "Preguntas 23 - 28 The Reading Passage has 6 paragraphs. Choose the correct head…" at bounding box center [333, 132] width 620 height 341
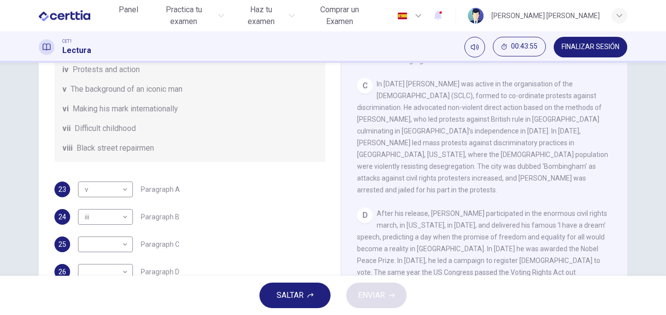
scroll to position [128, 0]
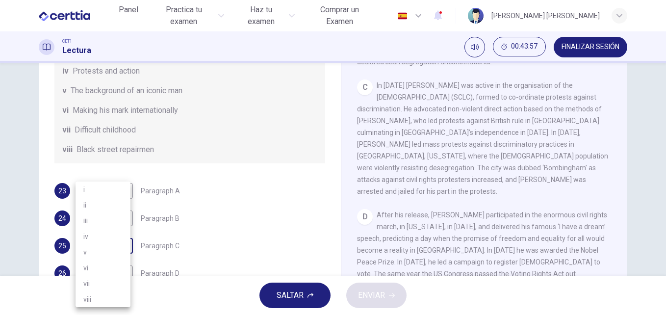
click at [121, 261] on body "Este sitio utiliza cookies, como se explica en nuestra Política de Privacidad .…" at bounding box center [333, 157] width 666 height 315
click at [116, 205] on li "ii" at bounding box center [103, 205] width 55 height 16
type input "**"
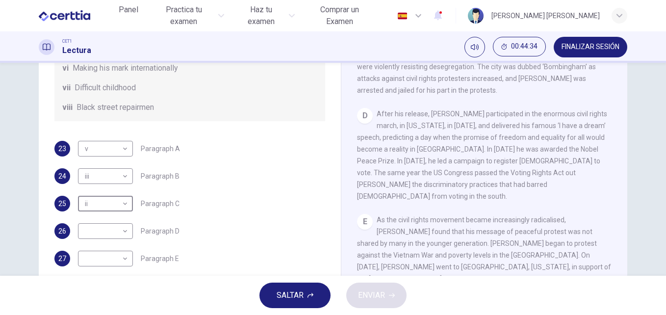
scroll to position [173, 0]
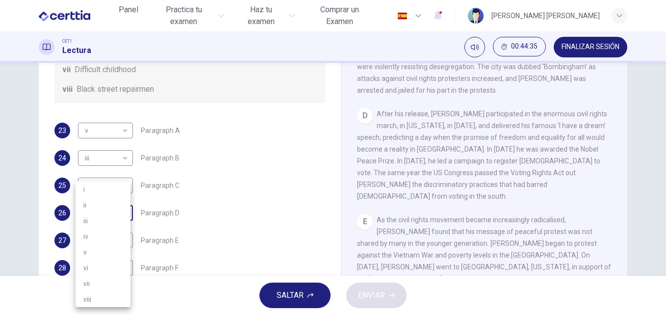
click at [123, 215] on body "Este sitio utiliza cookies, como se explica en nuestra Política de Privacidad .…" at bounding box center [333, 157] width 666 height 315
click at [106, 187] on li "i" at bounding box center [103, 189] width 55 height 16
type input "*"
click at [633, 187] on div "Preguntas 23 - 28 The Reading Passage has 6 paragraphs. Choose the correct head…" at bounding box center [333, 124] width 620 height 341
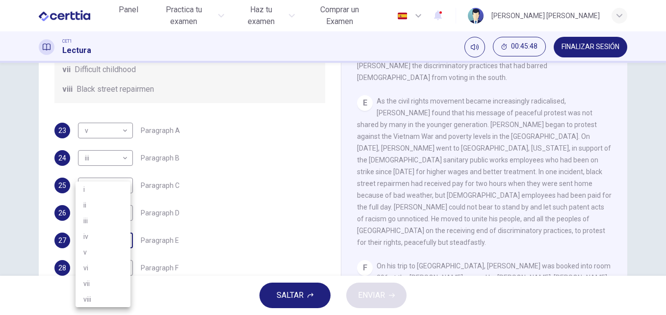
click at [124, 241] on body "Este sitio utiliza cookies, como se explica en nuestra Política de Privacidad .…" at bounding box center [333, 157] width 666 height 315
click at [114, 203] on li "ii" at bounding box center [103, 205] width 55 height 16
type input "**"
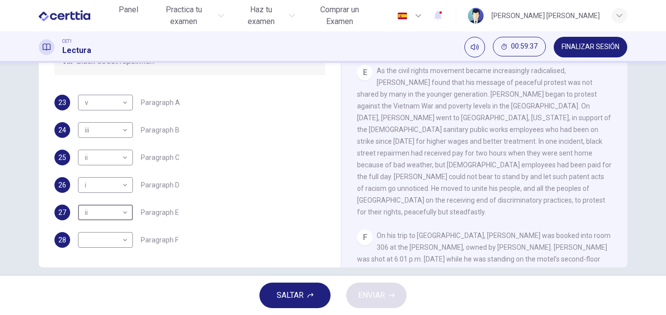
scroll to position [159, 0]
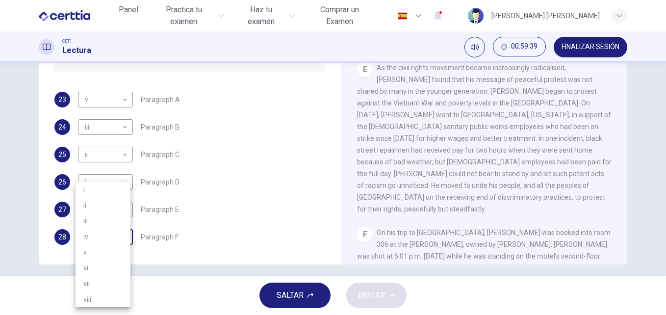
click at [125, 240] on body "Este sitio utiliza cookies, como se explica en nuestra Política de Privacidad .…" at bounding box center [333, 157] width 666 height 315
click at [116, 221] on li "iii" at bounding box center [103, 221] width 55 height 16
type input "***"
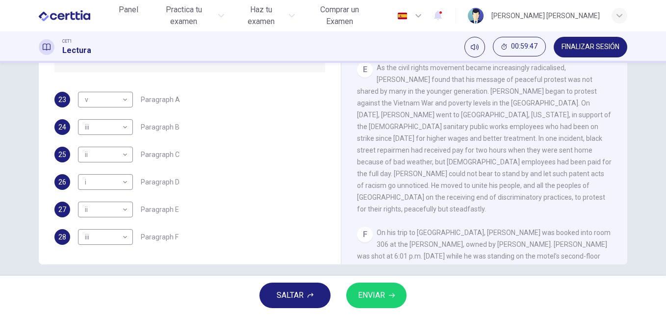
click at [660, 182] on div "Preguntas 23 - 28 The Reading Passage has 6 paragraphs. Choose the correct head…" at bounding box center [333, 169] width 666 height 213
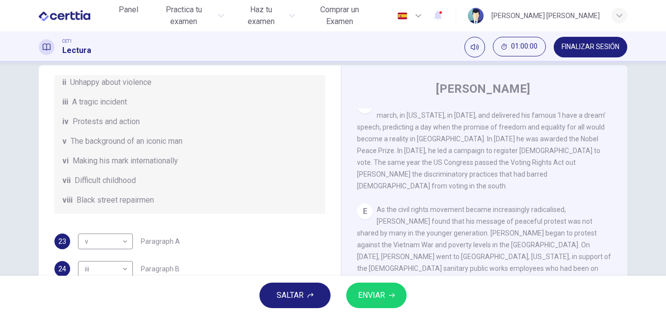
scroll to position [18, 0]
click at [385, 298] on button "ENVIAR" at bounding box center [376, 294] width 60 height 25
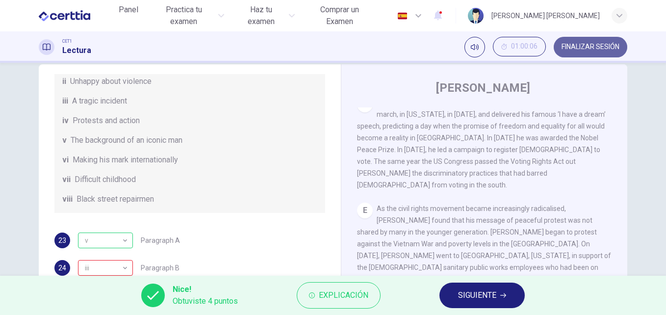
click at [584, 47] on span "FINALIZAR SESIÓN" at bounding box center [590, 47] width 58 height 8
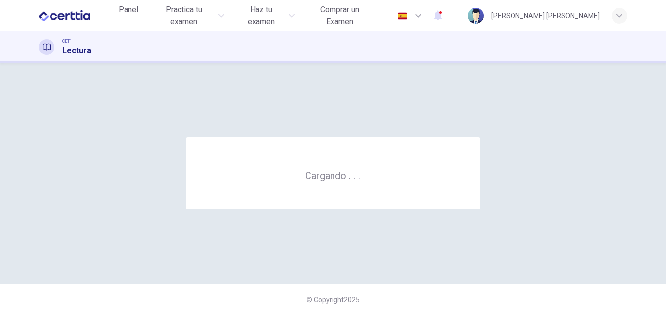
scroll to position [0, 0]
